Goal: Task Accomplishment & Management: Manage account settings

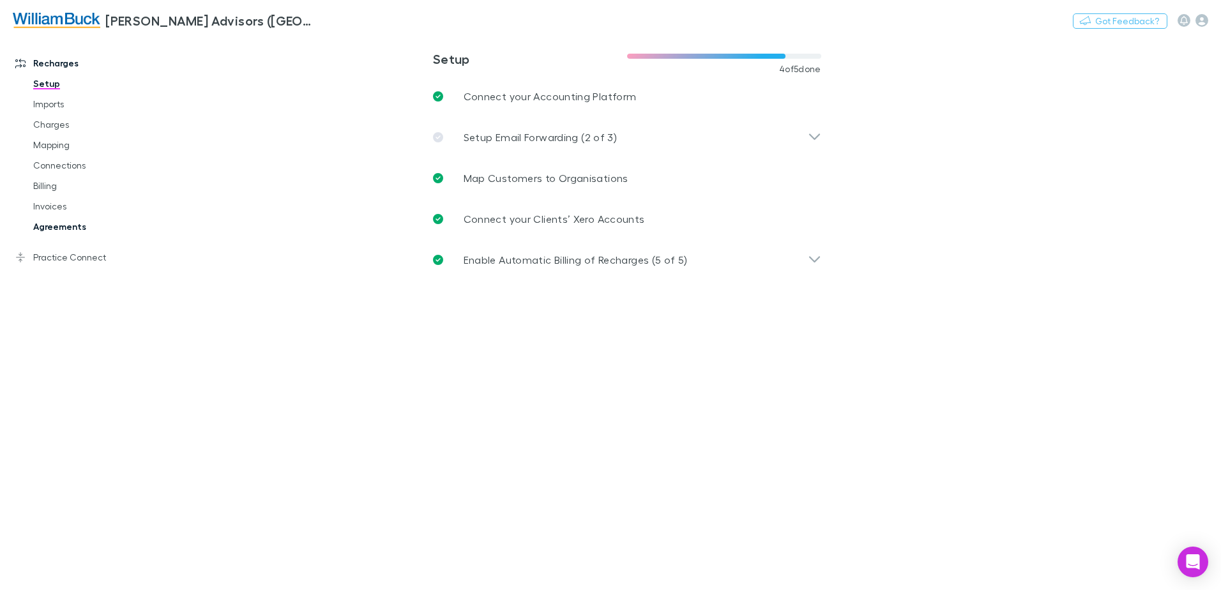
click at [63, 229] on link "Agreements" at bounding box center [96, 227] width 152 height 20
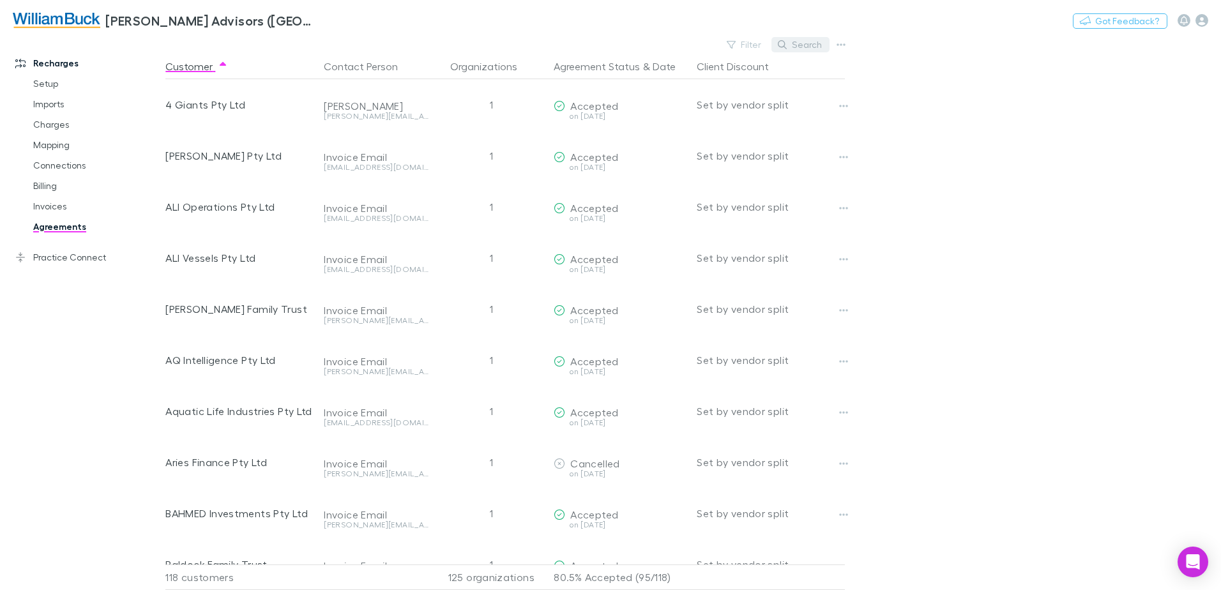
click at [807, 45] on button "Search" at bounding box center [801, 44] width 58 height 15
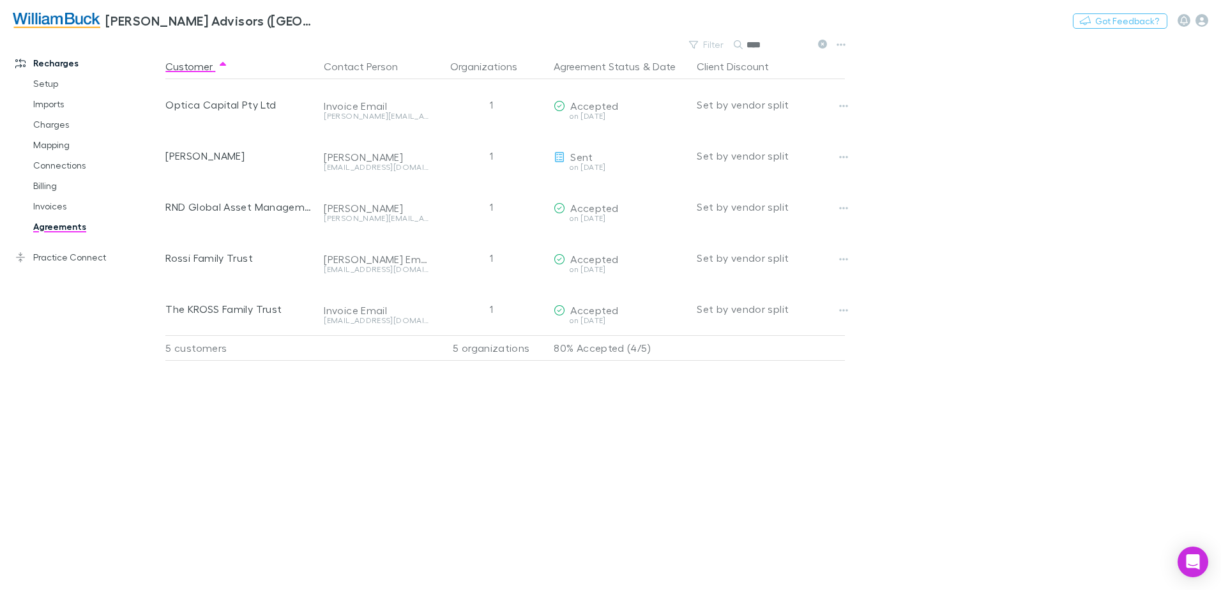
type input "****"
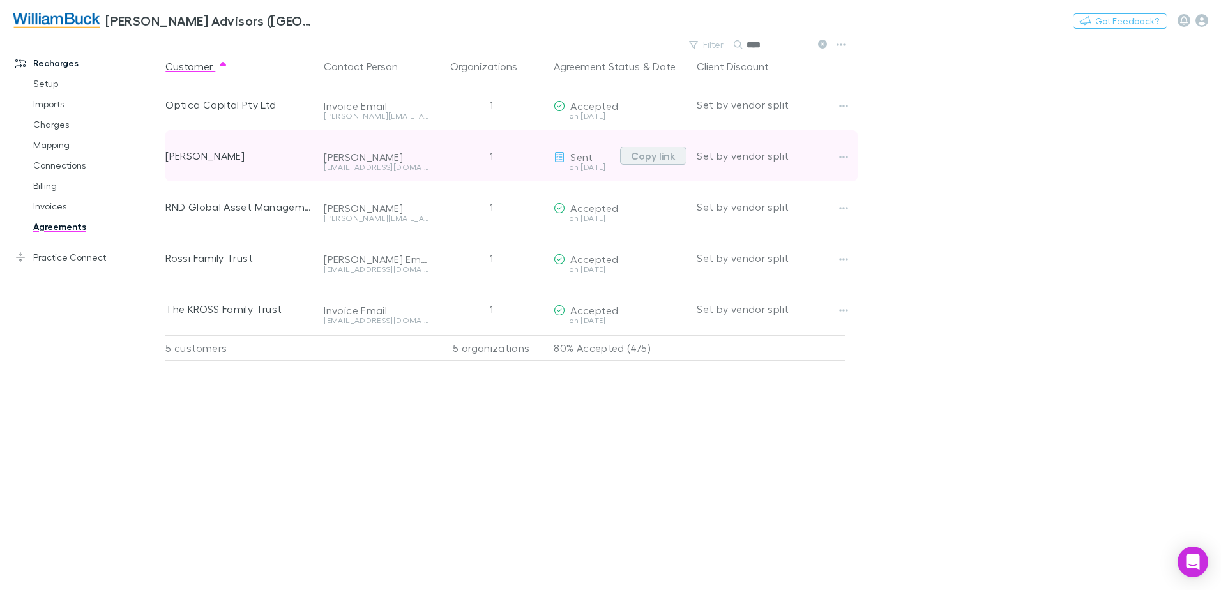
click at [660, 158] on button "Copy link" at bounding box center [653, 156] width 66 height 18
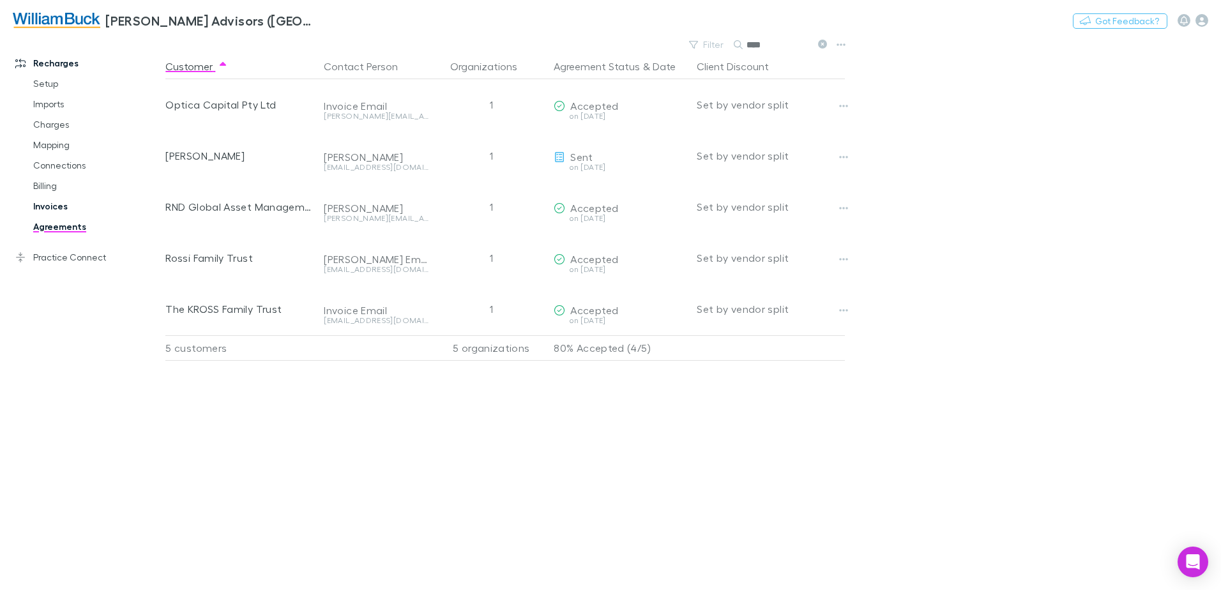
click at [45, 207] on link "Invoices" at bounding box center [96, 206] width 152 height 20
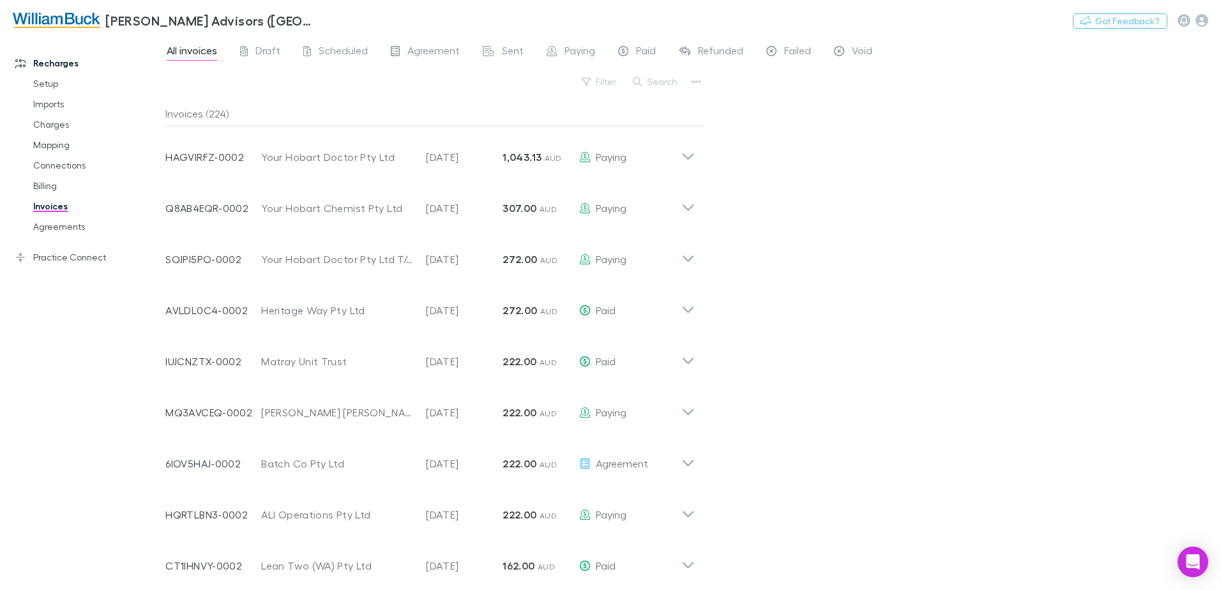
click at [664, 80] on button "Search" at bounding box center [656, 81] width 58 height 15
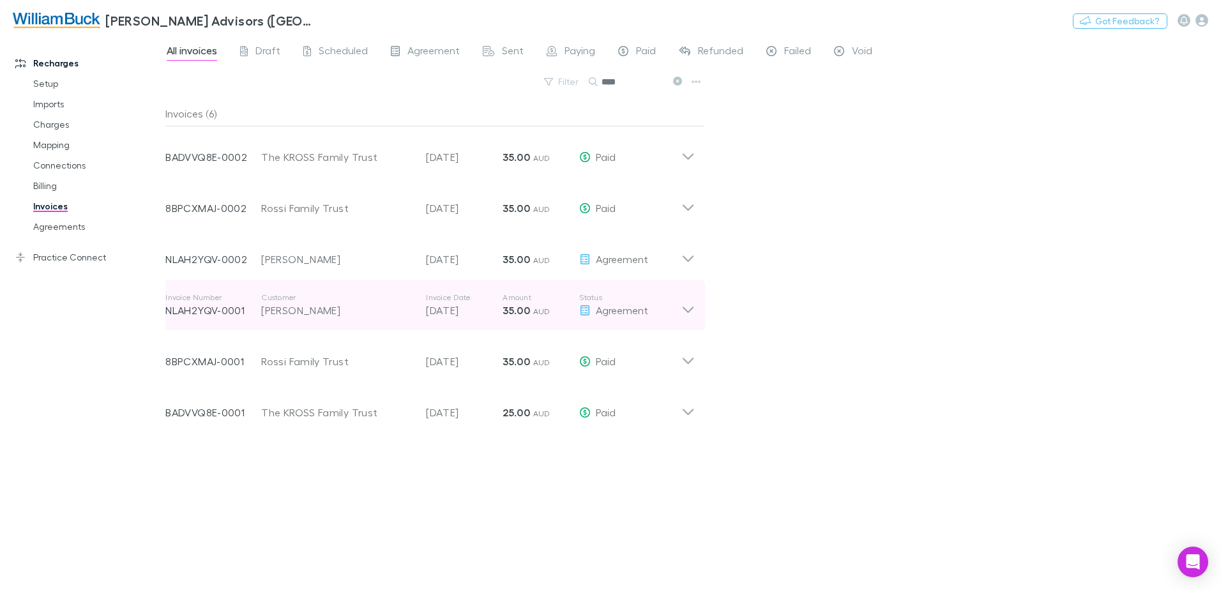
click at [434, 308] on p "[DATE]" at bounding box center [464, 310] width 77 height 15
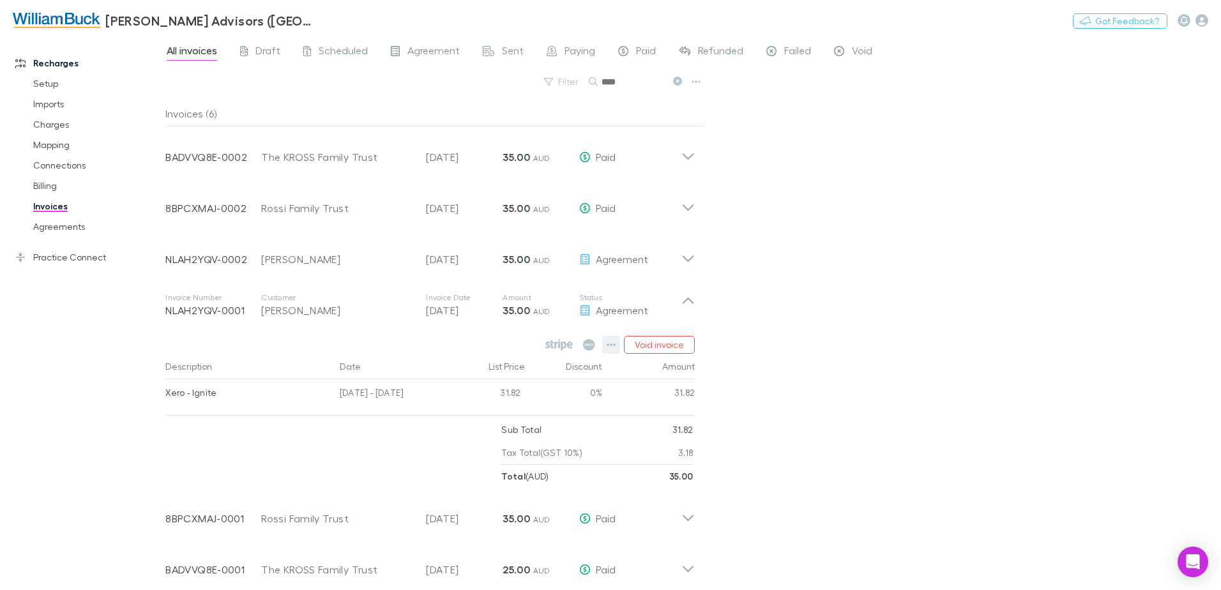
click at [611, 346] on icon "button" at bounding box center [611, 345] width 9 height 10
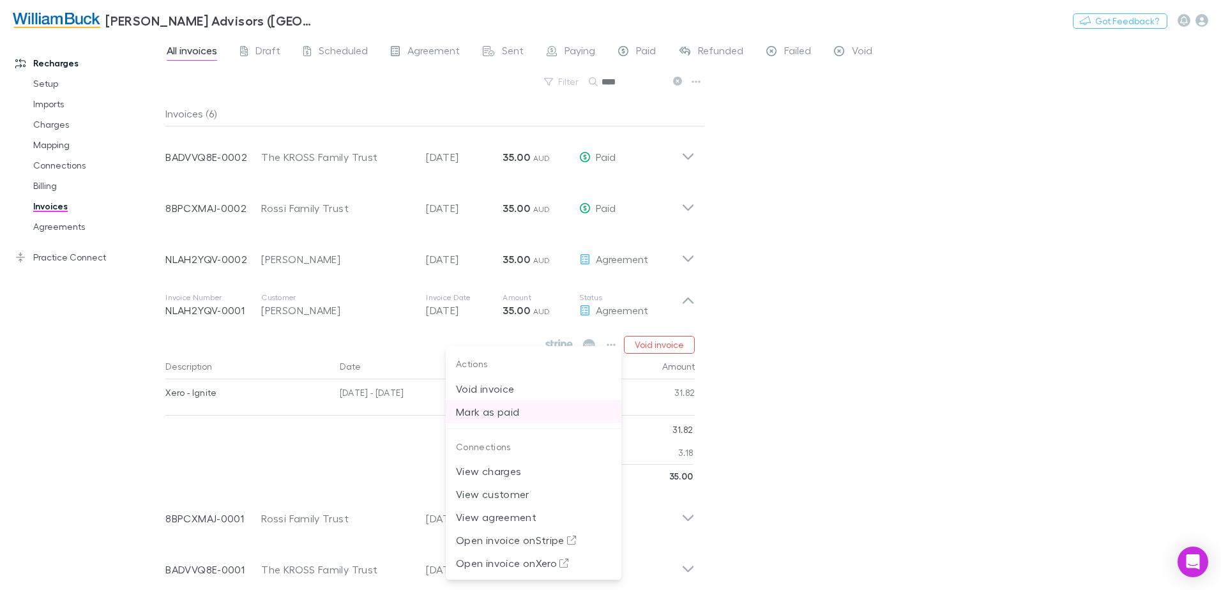
click at [501, 413] on p "Mark as paid" at bounding box center [533, 411] width 155 height 15
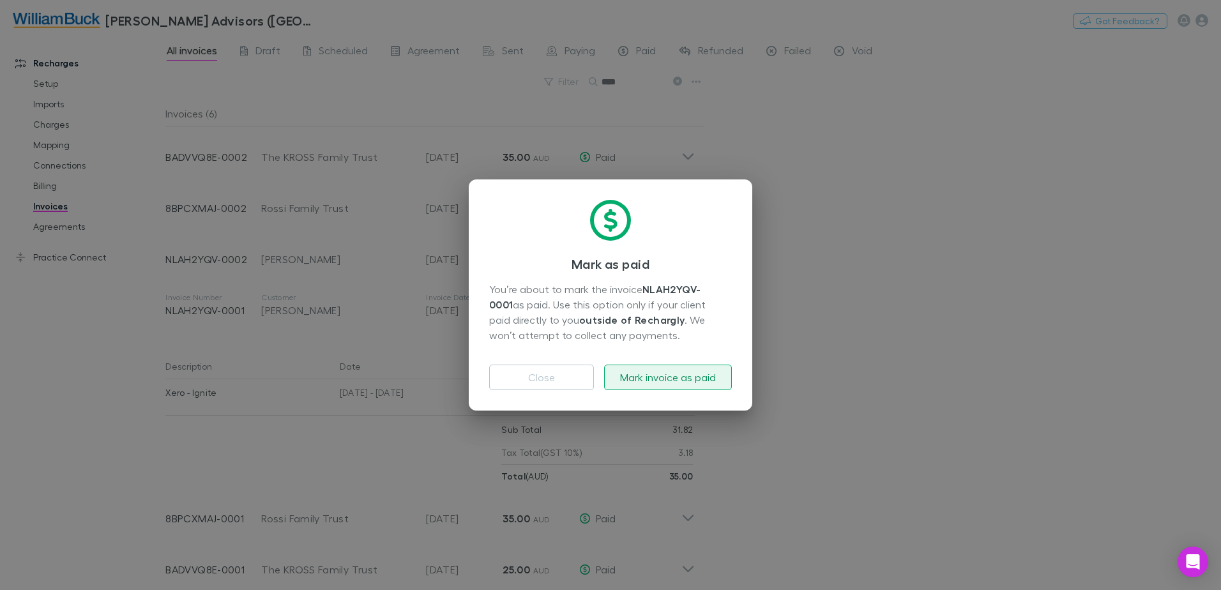
click at [680, 376] on button "Mark invoice as paid" at bounding box center [668, 378] width 128 height 26
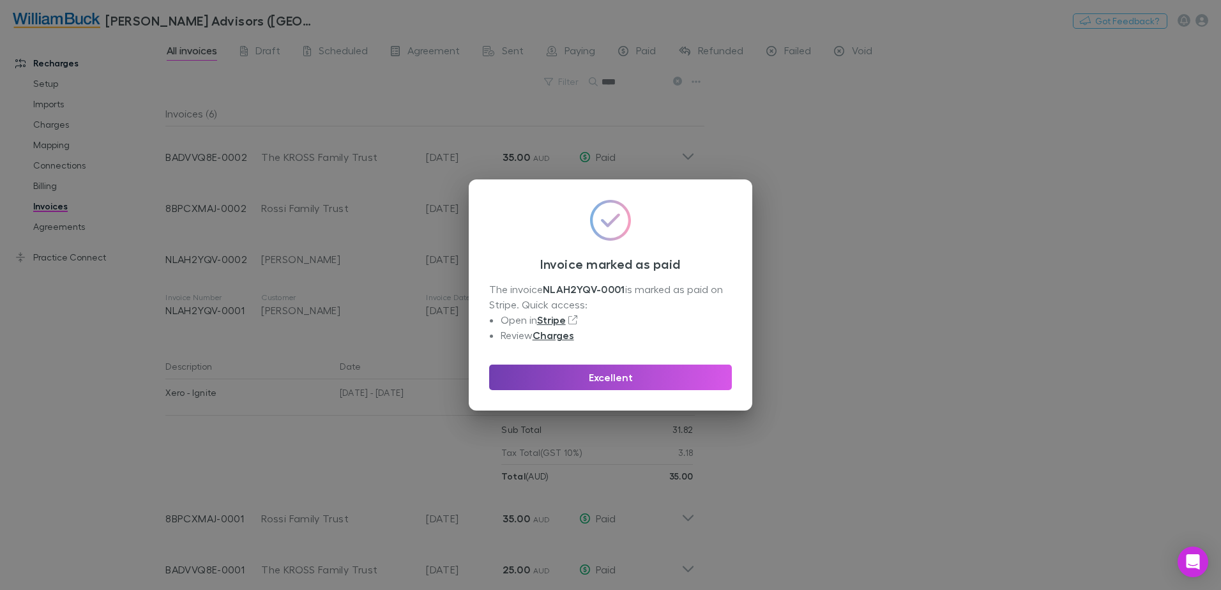
click at [609, 376] on button "Excellent" at bounding box center [610, 378] width 243 height 26
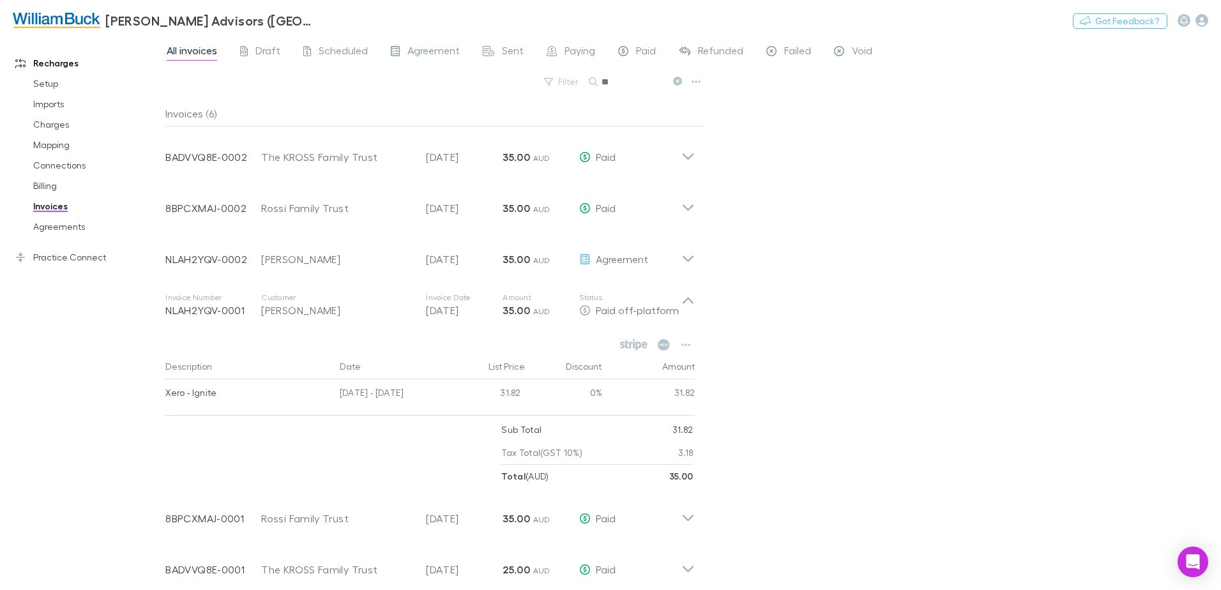
type input "*"
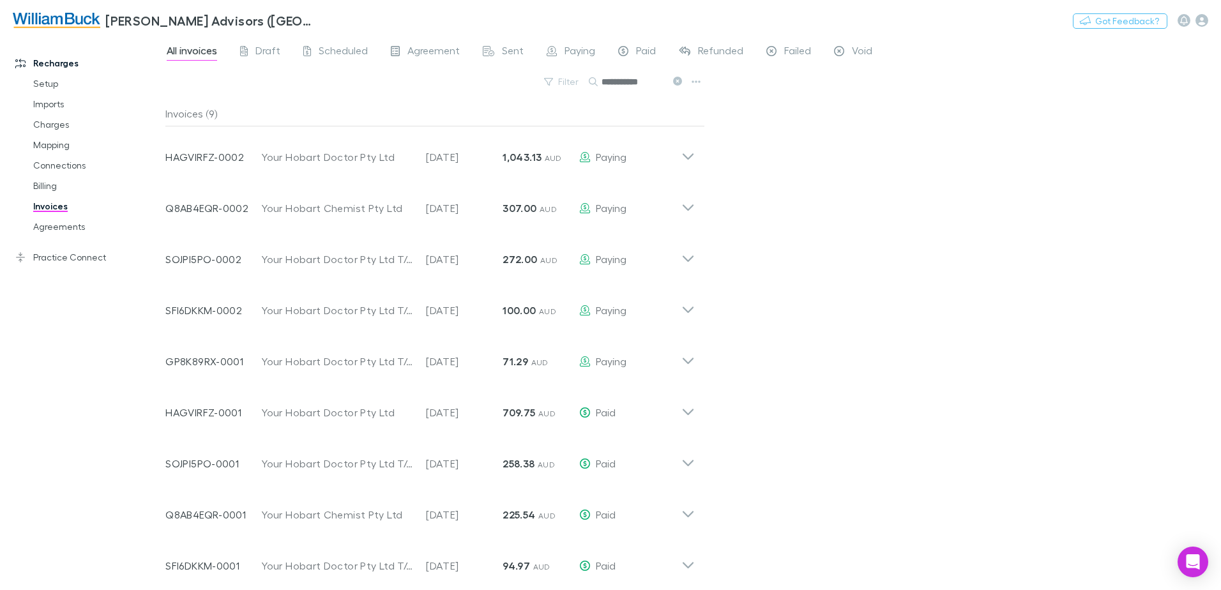
type input "**********"
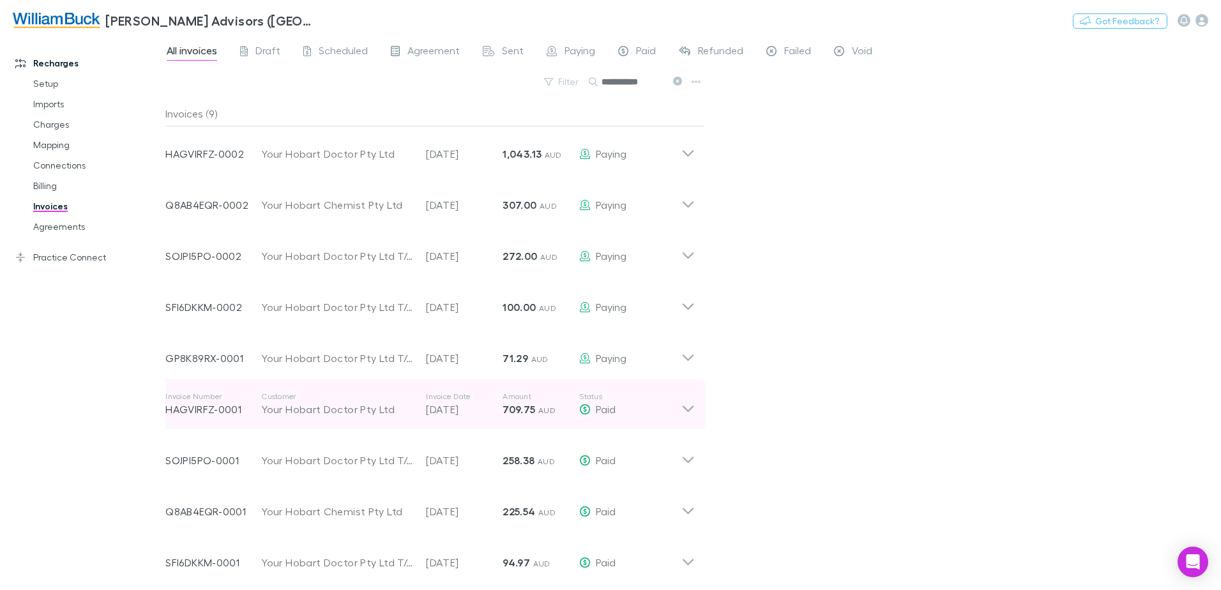
scroll to position [6, 0]
